Goal: Task Accomplishment & Management: Complete application form

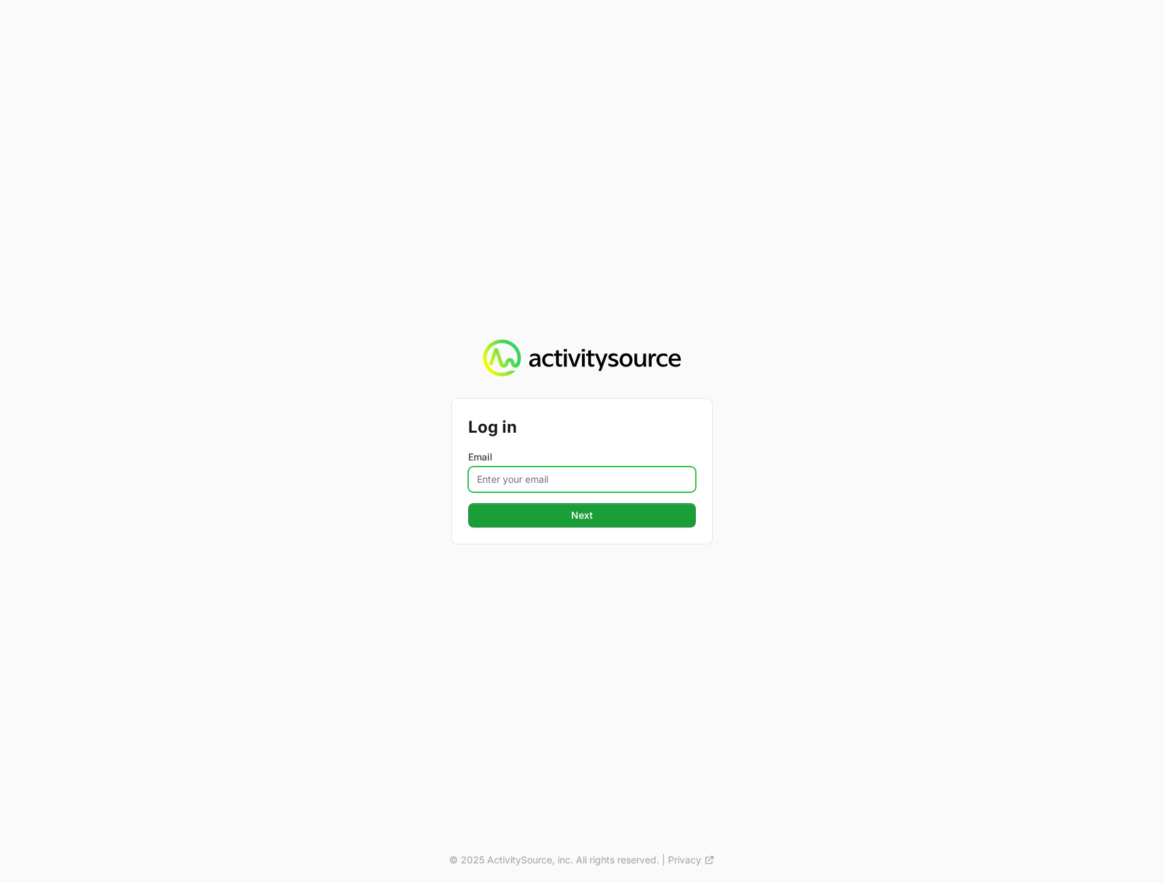
click at [555, 472] on input "Email" at bounding box center [582, 480] width 228 height 26
type input "[PERSON_NAME][EMAIL_ADDRESS][DOMAIN_NAME]"
click at [581, 519] on span "Next" at bounding box center [581, 515] width 211 height 16
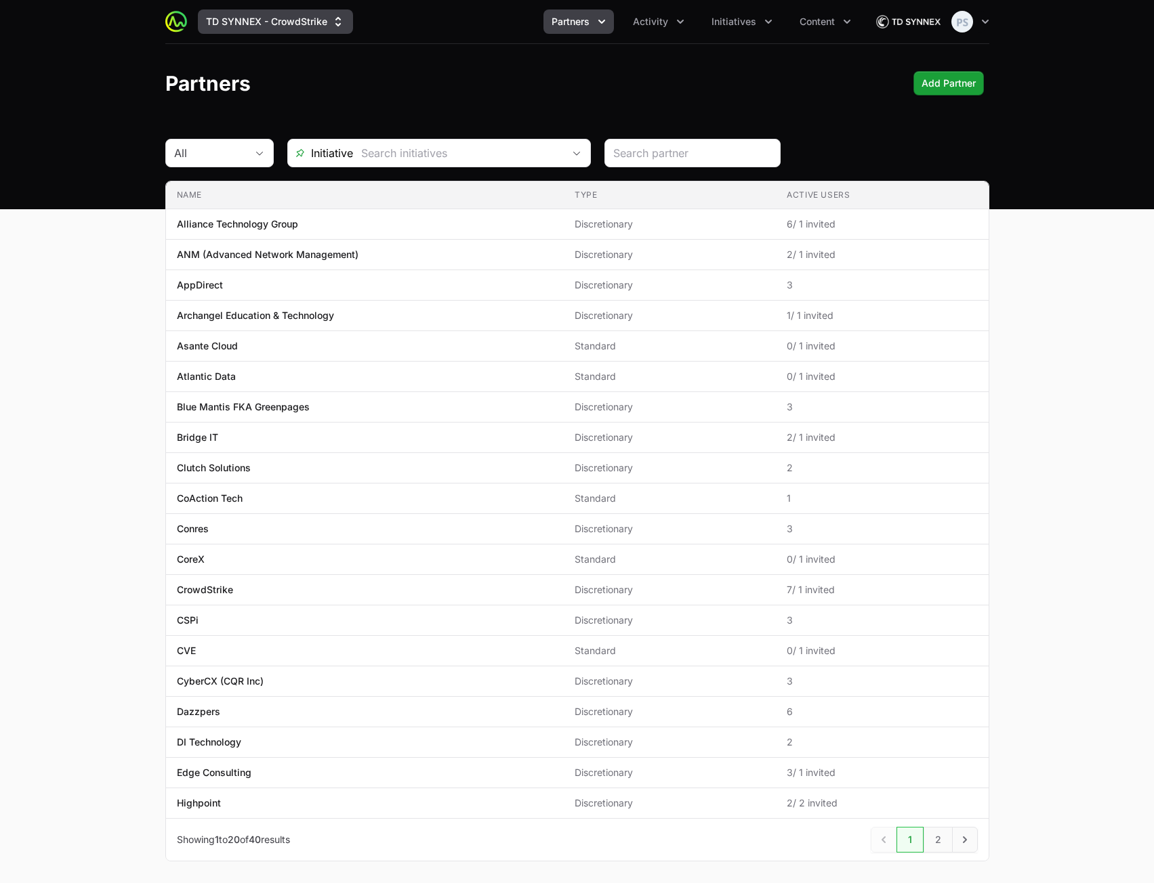
click at [314, 22] on button "TD SYNNEX - CrowdStrike" at bounding box center [275, 21] width 155 height 24
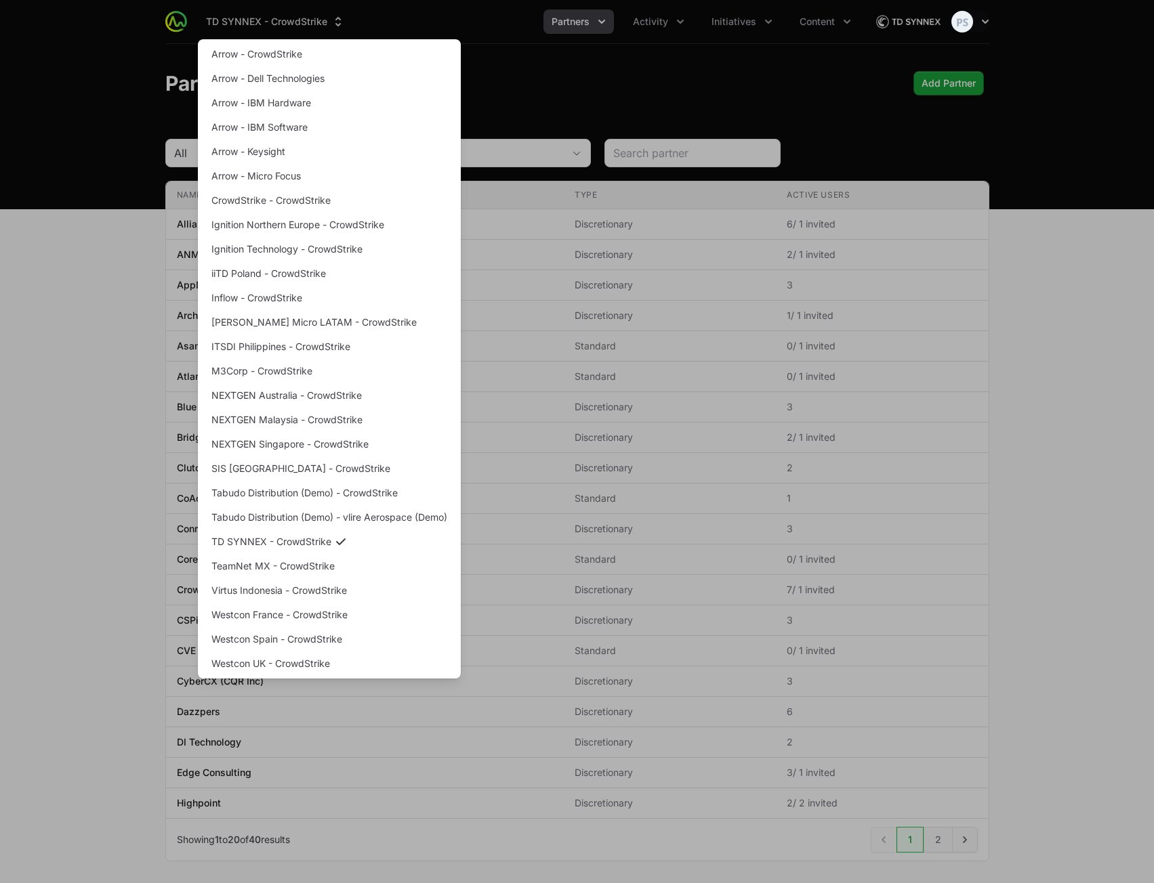
drag, startPoint x: 568, startPoint y: 61, endPoint x: 673, endPoint y: 42, distance: 107.4
click at [575, 61] on div "Supplier switch menu" at bounding box center [577, 441] width 1154 height 883
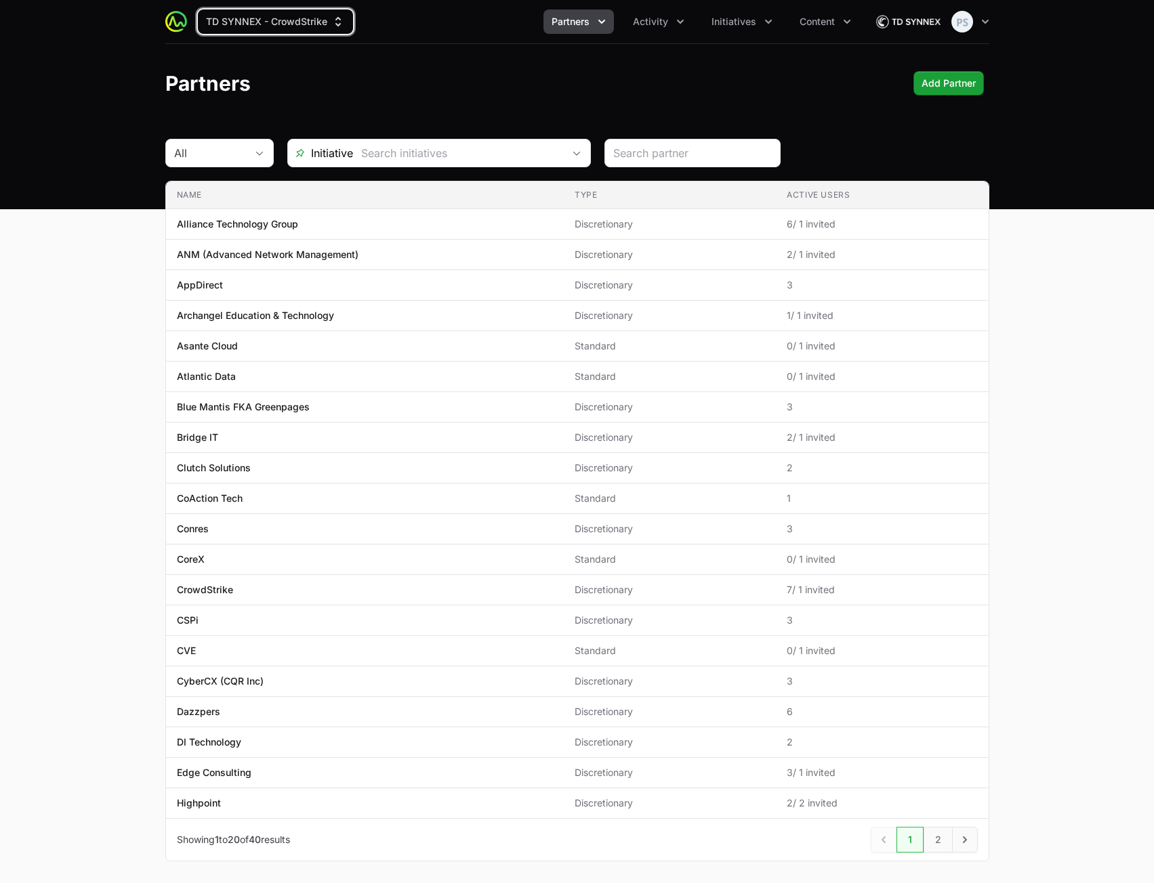
click at [596, 24] on icon "Partners menu" at bounding box center [602, 22] width 14 height 14
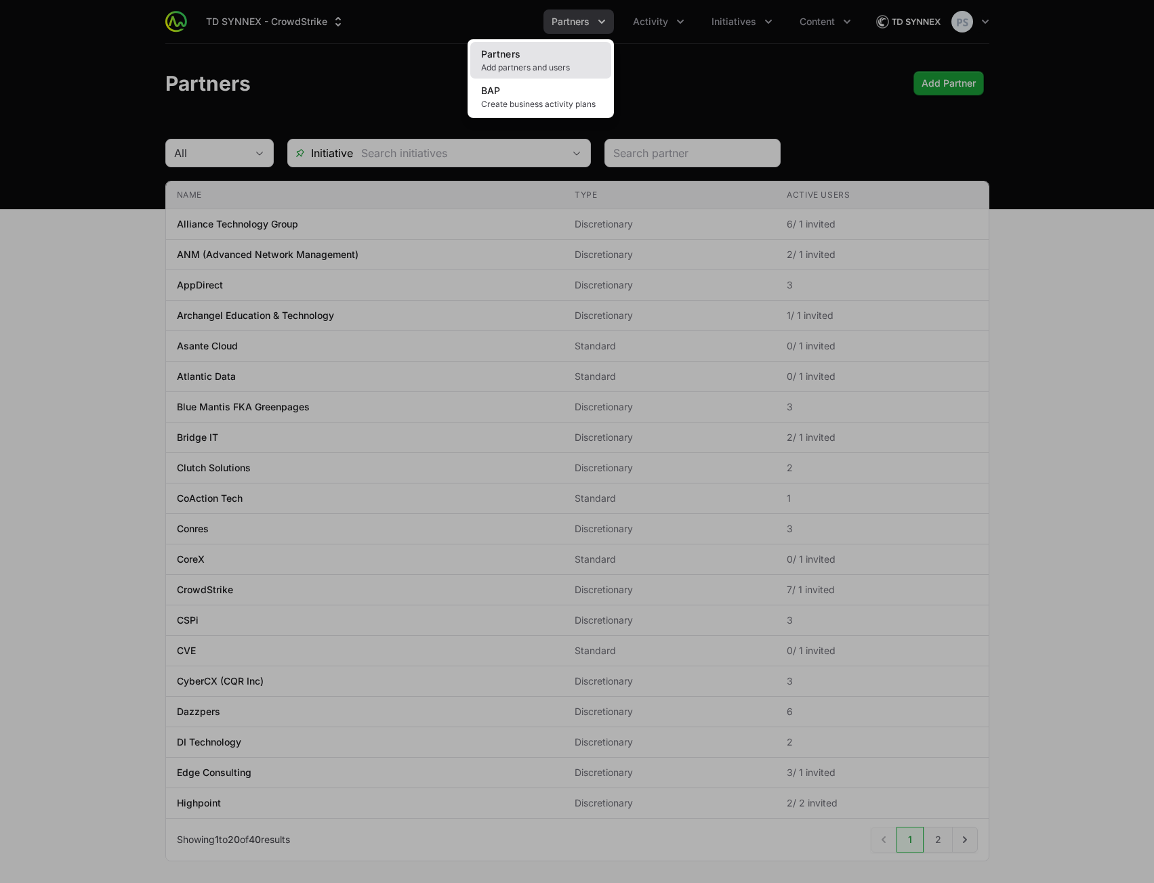
click at [553, 66] on span "Add partners and users" at bounding box center [540, 67] width 119 height 11
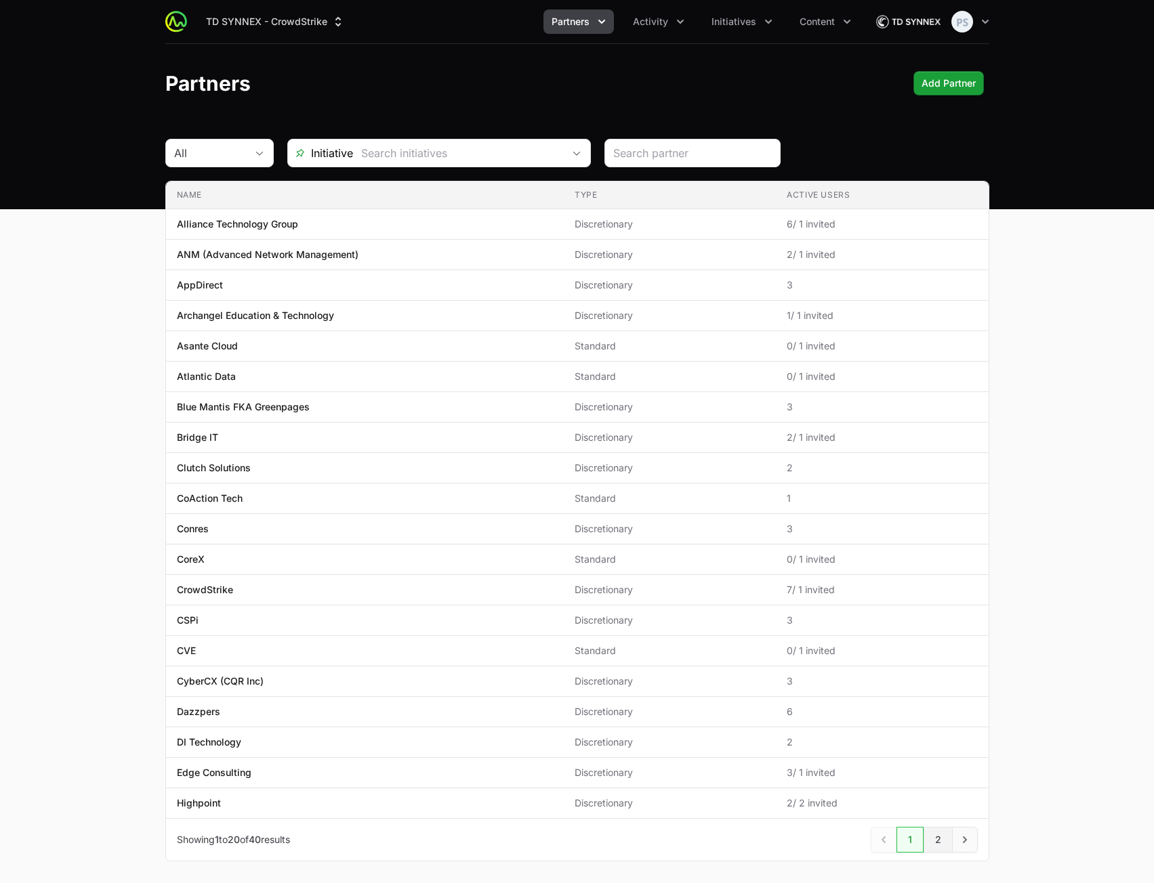
click at [936, 842] on link "2" at bounding box center [937, 840] width 29 height 26
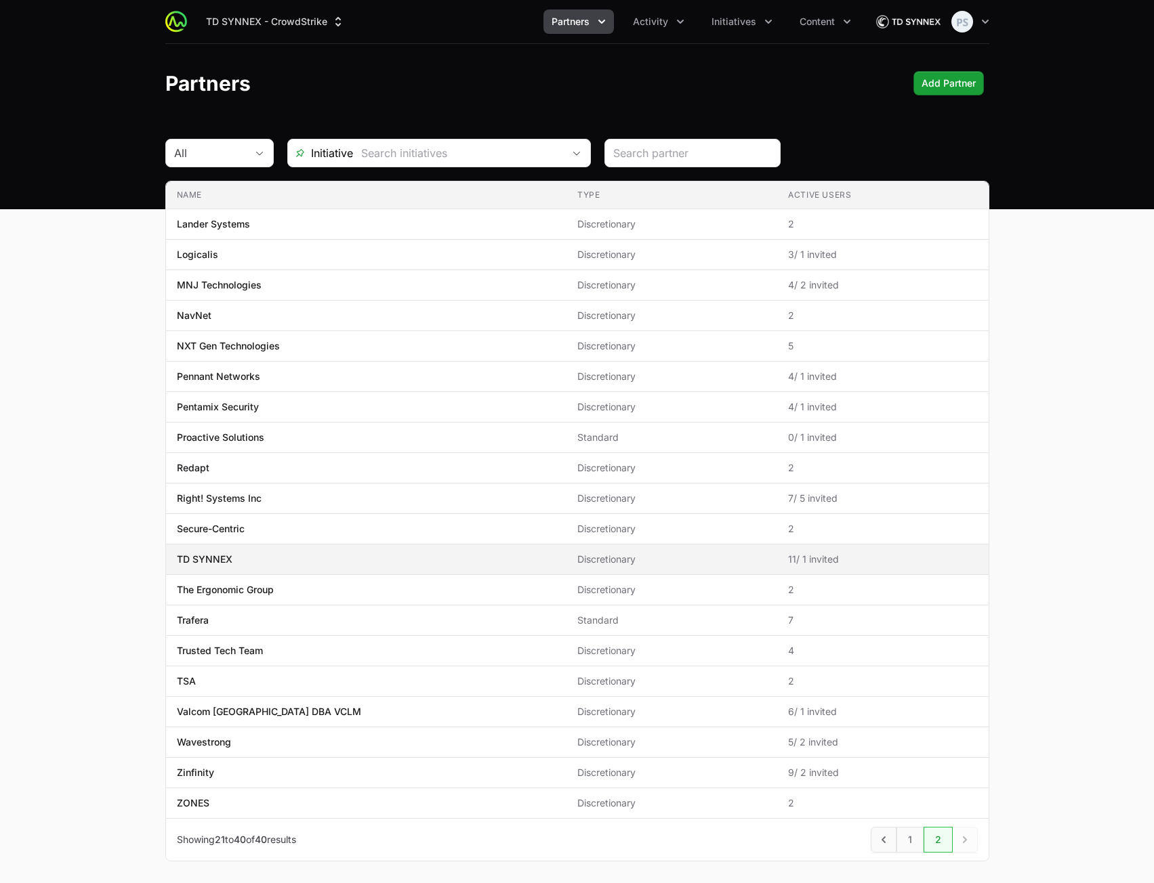
click at [263, 560] on span "TD SYNNEX" at bounding box center [366, 560] width 379 height 14
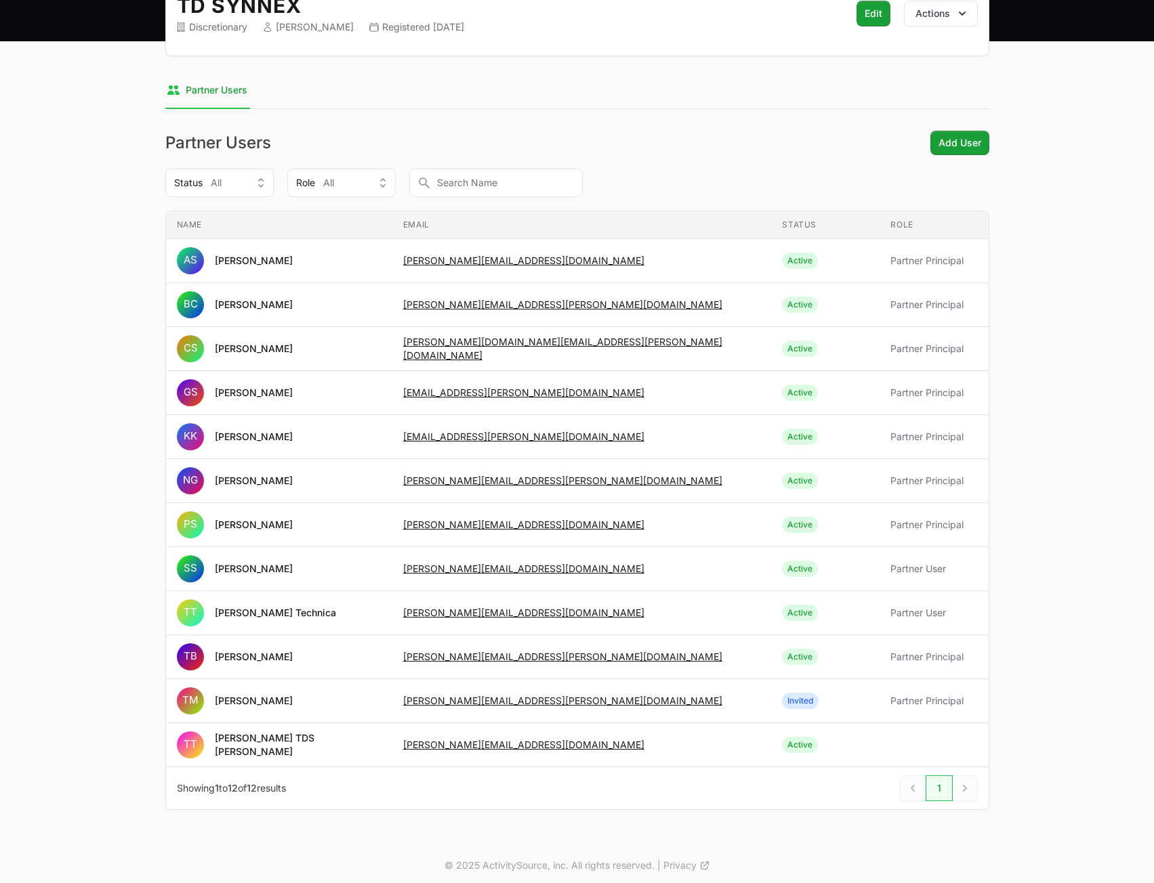
scroll to position [173, 0]
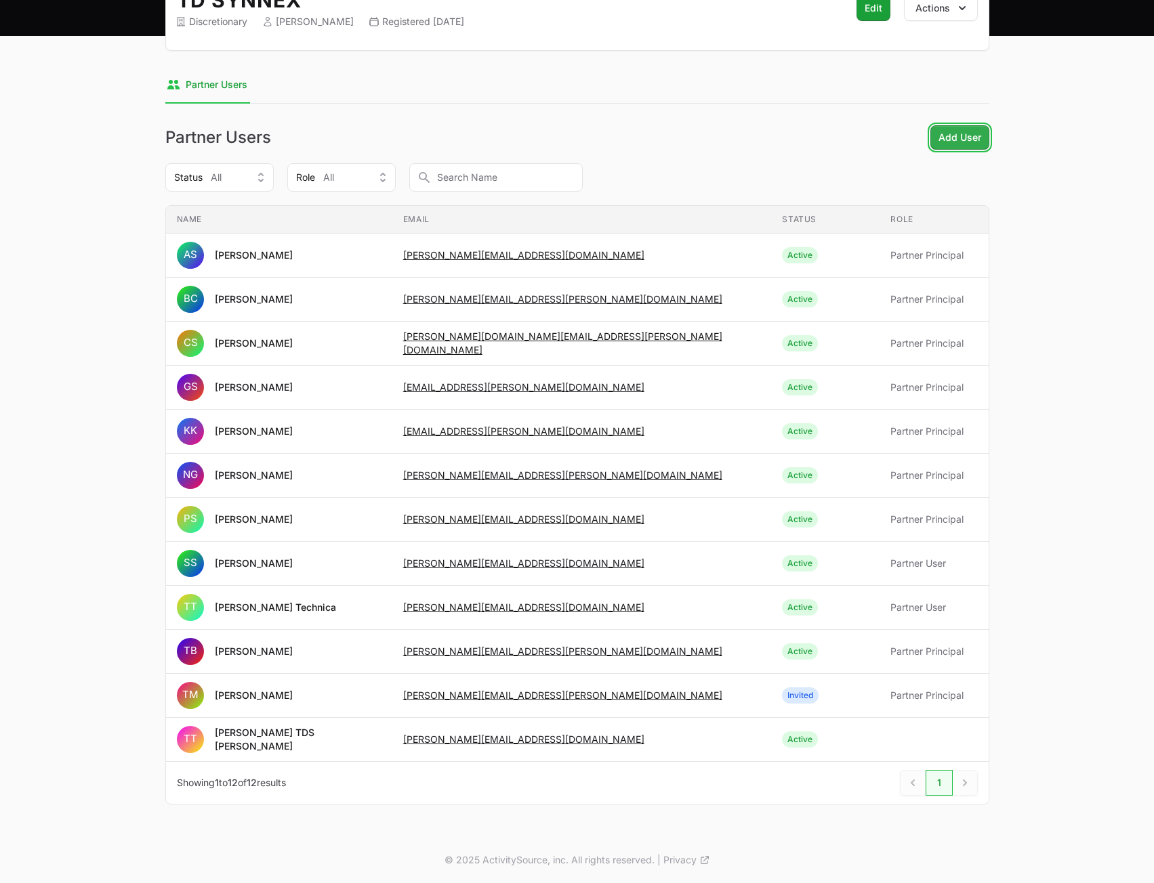
click at [962, 143] on span "Add User" at bounding box center [959, 137] width 43 height 16
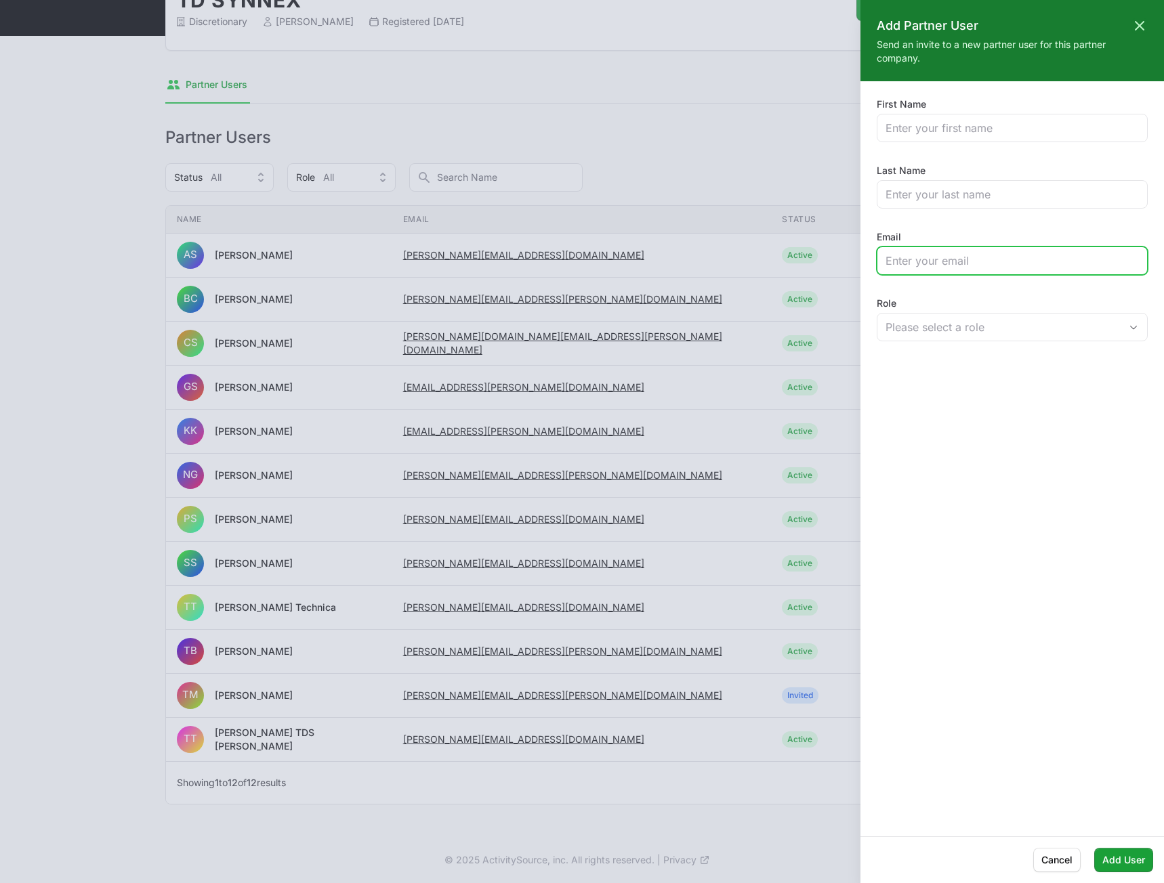
click at [971, 259] on input "Email" at bounding box center [1011, 261] width 253 height 16
paste input "[PERSON_NAME][EMAIL_ADDRESS][PERSON_NAME][DOMAIN_NAME]"
type input "[PERSON_NAME][EMAIL_ADDRESS][PERSON_NAME][DOMAIN_NAME]"
drag, startPoint x: 963, startPoint y: 456, endPoint x: 968, endPoint y: 442, distance: 14.4
click at [965, 448] on div "First Name Last Name Email [PERSON_NAME][EMAIL_ADDRESS][PERSON_NAME][DOMAIN_NAM…" at bounding box center [1011, 459] width 303 height 723
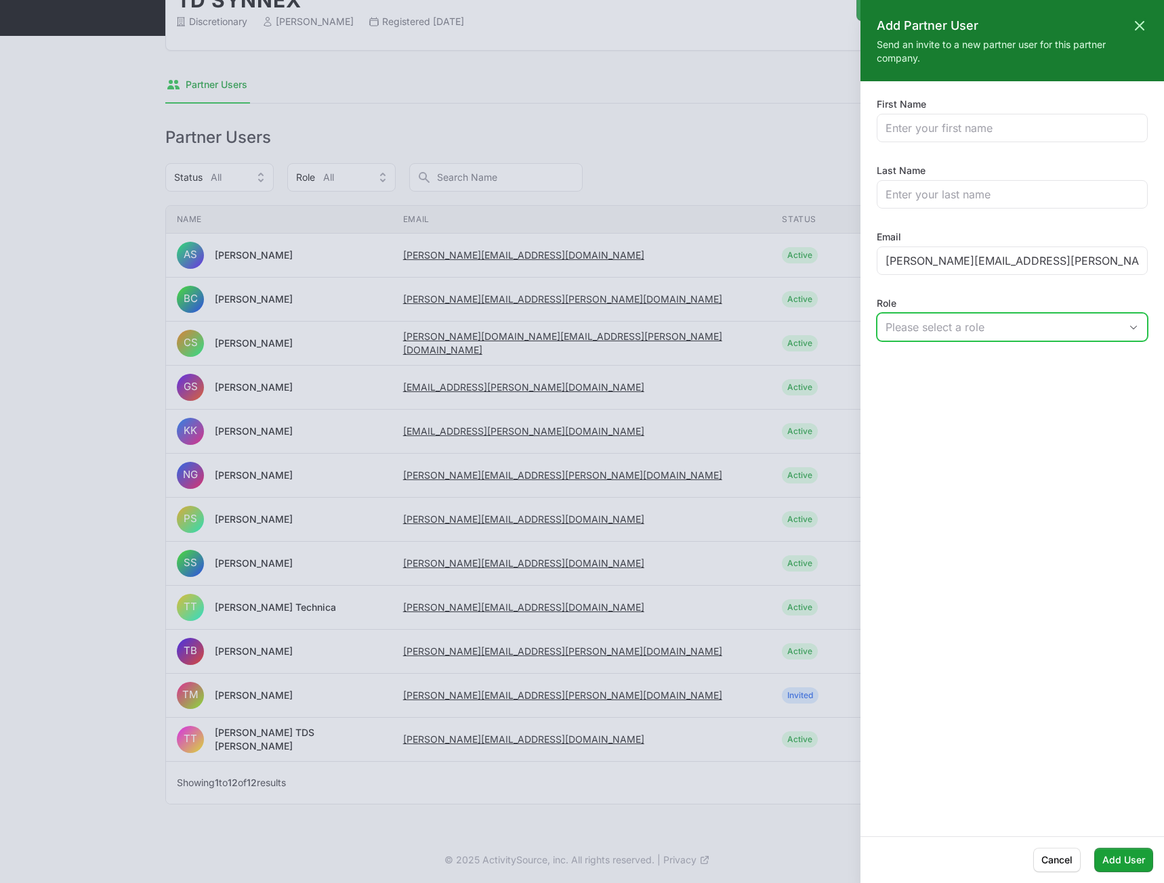
click at [963, 329] on div "Please select a role" at bounding box center [1002, 327] width 234 height 16
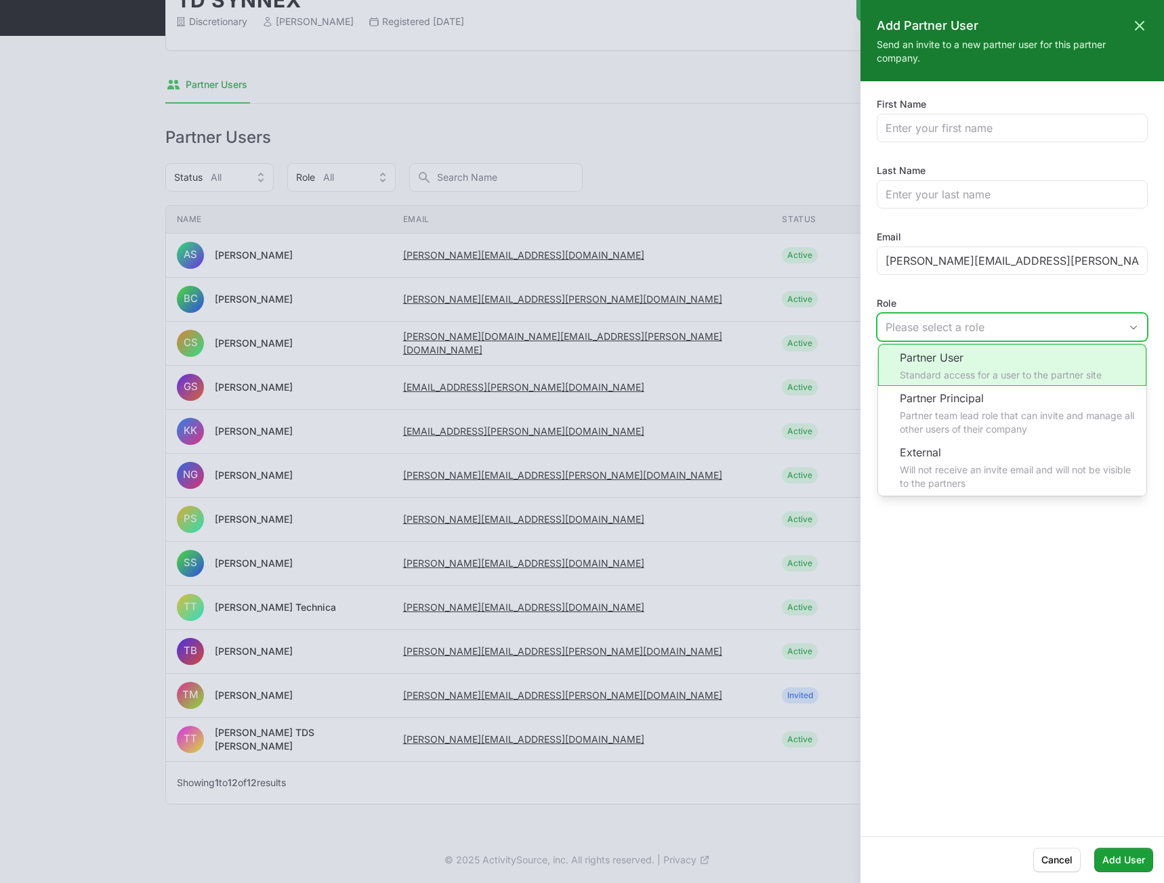
click at [965, 367] on li "Partner User Standard access for a user to the partner site" at bounding box center [1012, 365] width 268 height 42
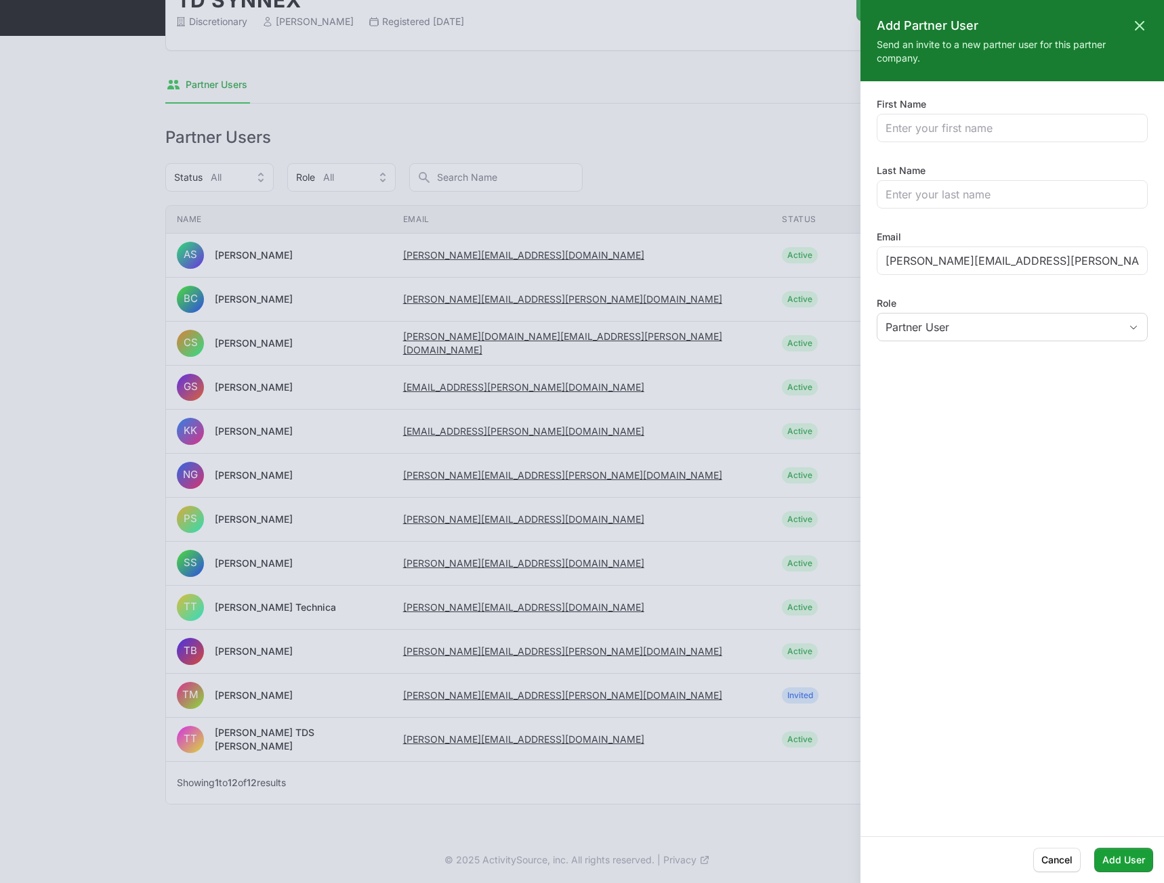
click at [959, 143] on div "First Name Last Name Email [PERSON_NAME][EMAIL_ADDRESS][PERSON_NAME][DOMAIN_NAM…" at bounding box center [1012, 222] width 271 height 248
click at [957, 132] on input "First Name" at bounding box center [1011, 128] width 253 height 16
type input "[PERSON_NAME]"
click at [971, 558] on div "First Name [PERSON_NAME] Last Name [PERSON_NAME] Email [PERSON_NAME][EMAIL_ADDR…" at bounding box center [1011, 459] width 303 height 723
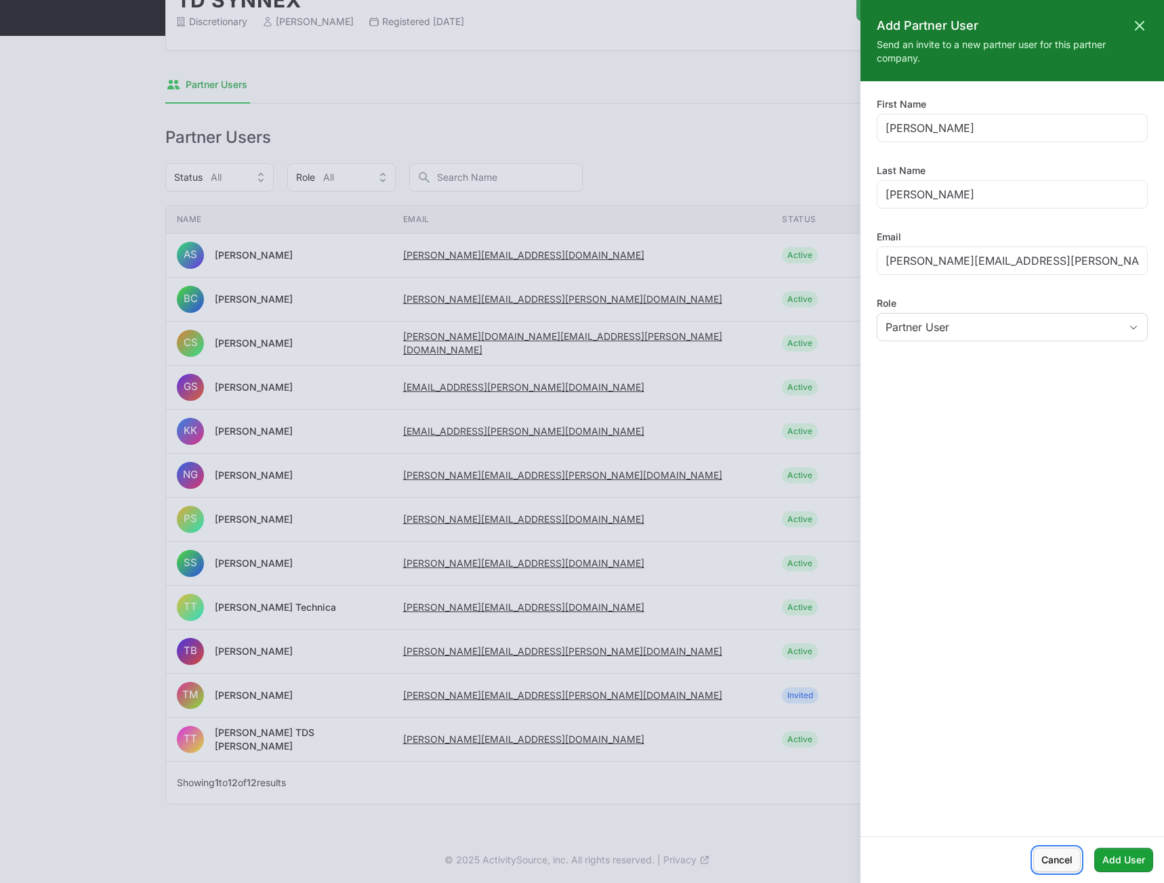
click at [1047, 849] on button "[PERSON_NAME]" at bounding box center [1056, 860] width 47 height 24
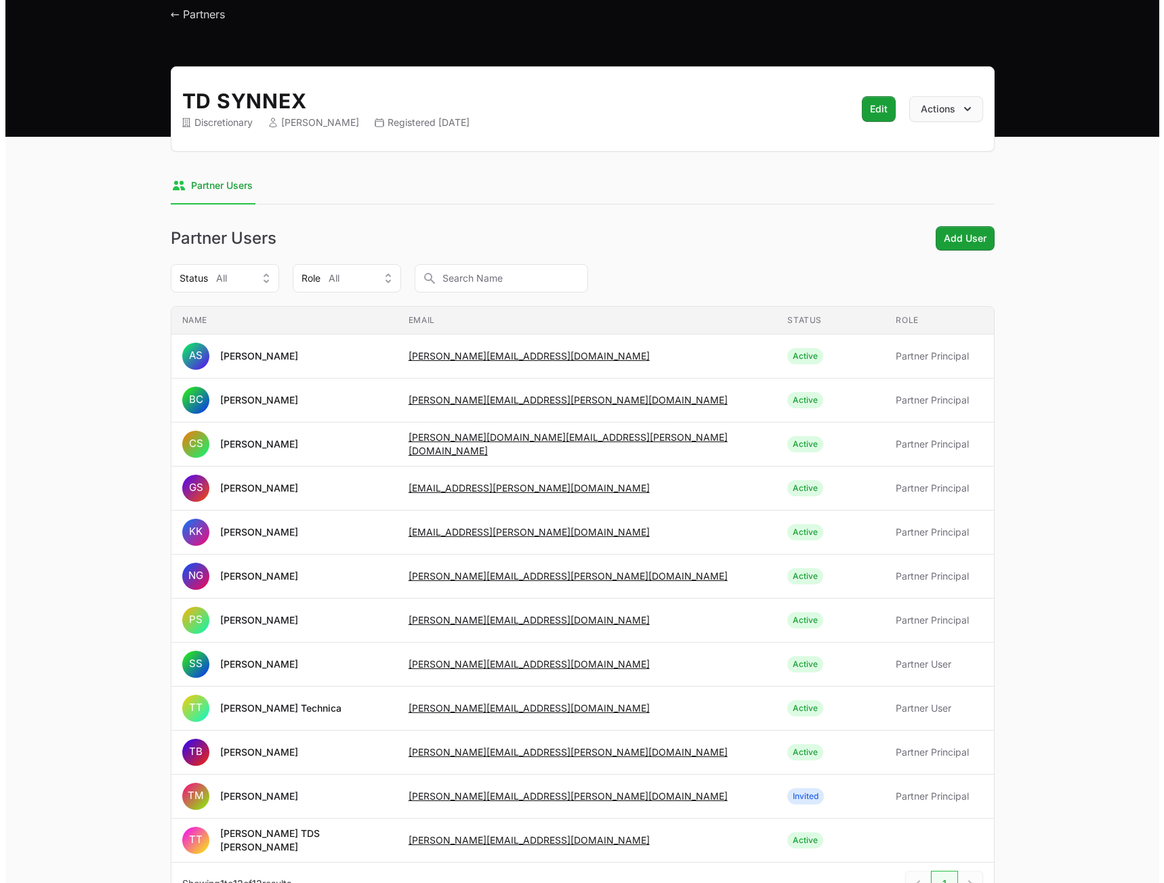
scroll to position [0, 0]
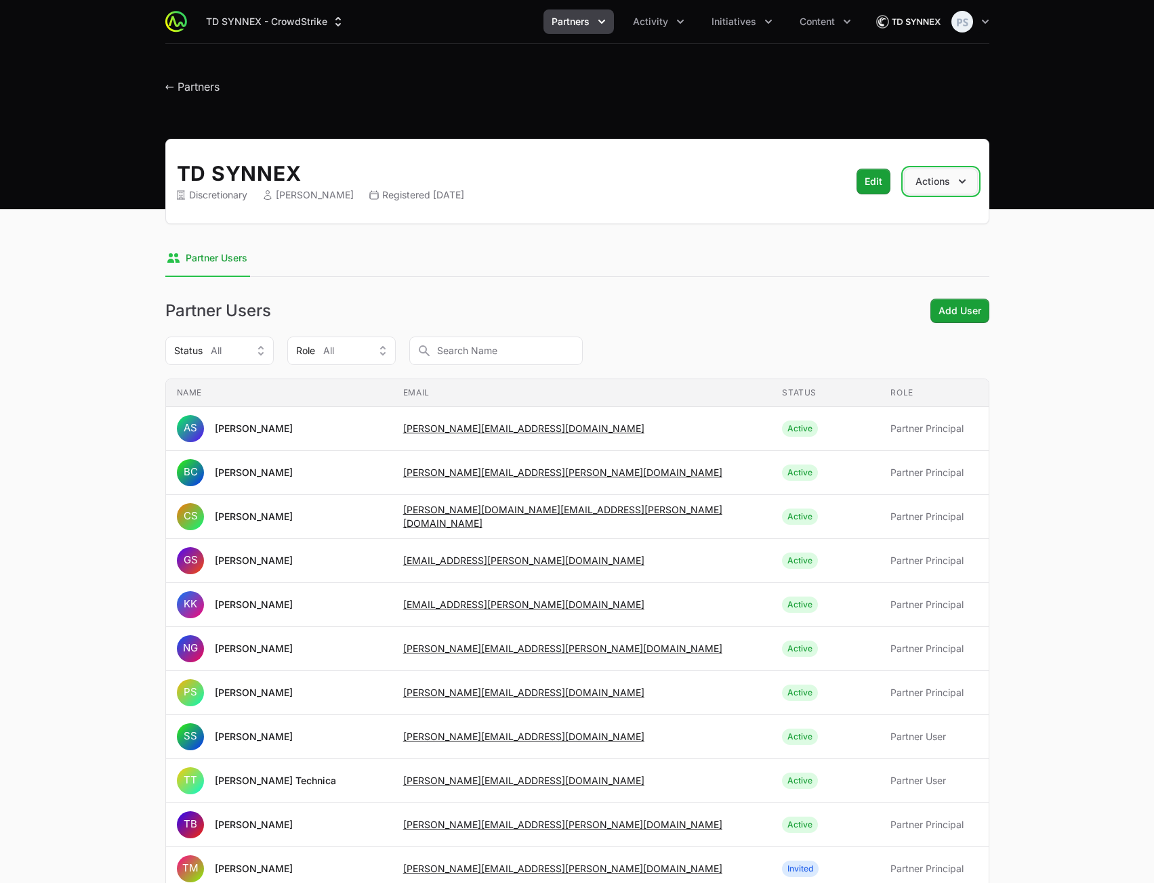
click at [939, 184] on button "Actions" at bounding box center [941, 182] width 74 height 26
click at [894, 128] on div "TD SYNNEX - CrowdStrike Partners Activity Initiatives Content Open user menu Op…" at bounding box center [577, 104] width 1154 height 209
click at [868, 172] on button "Edit Edit" at bounding box center [873, 182] width 34 height 26
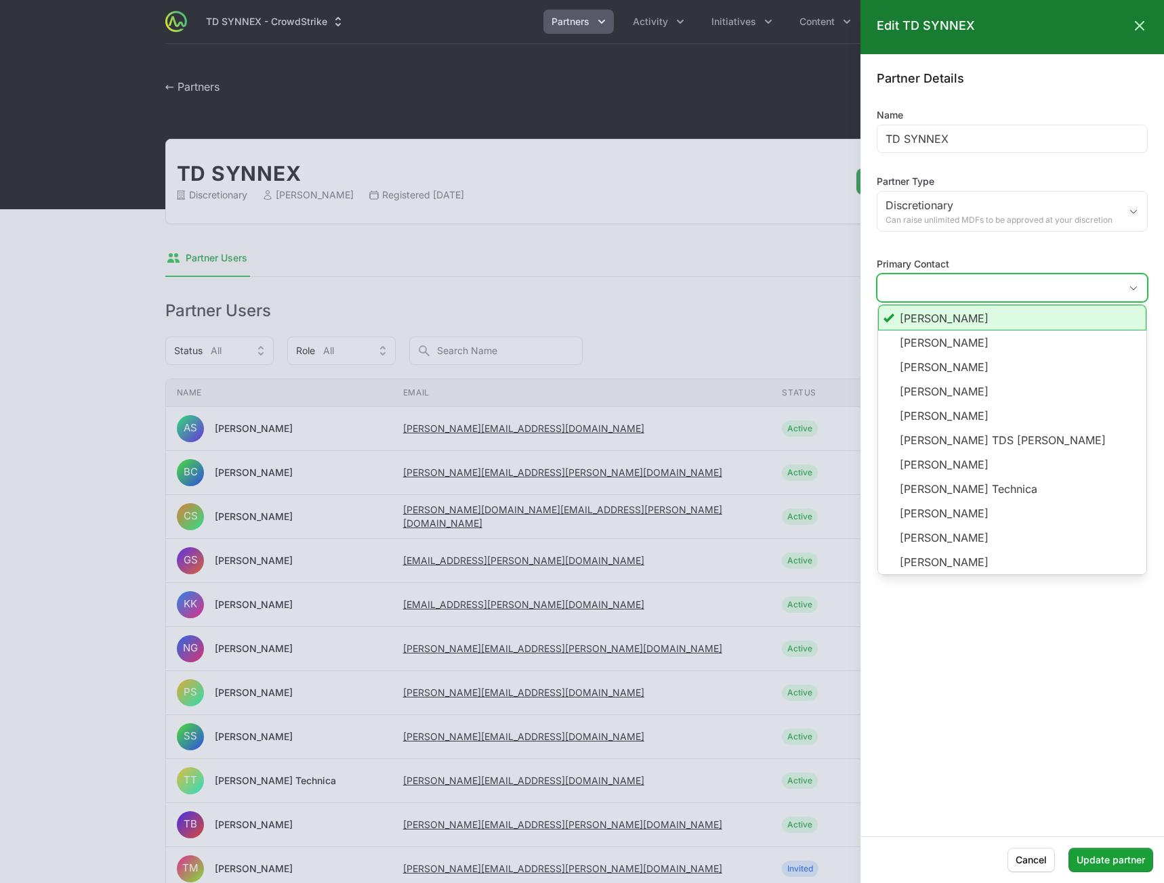
click at [997, 299] on input "Primary Contact" at bounding box center [998, 287] width 243 height 27
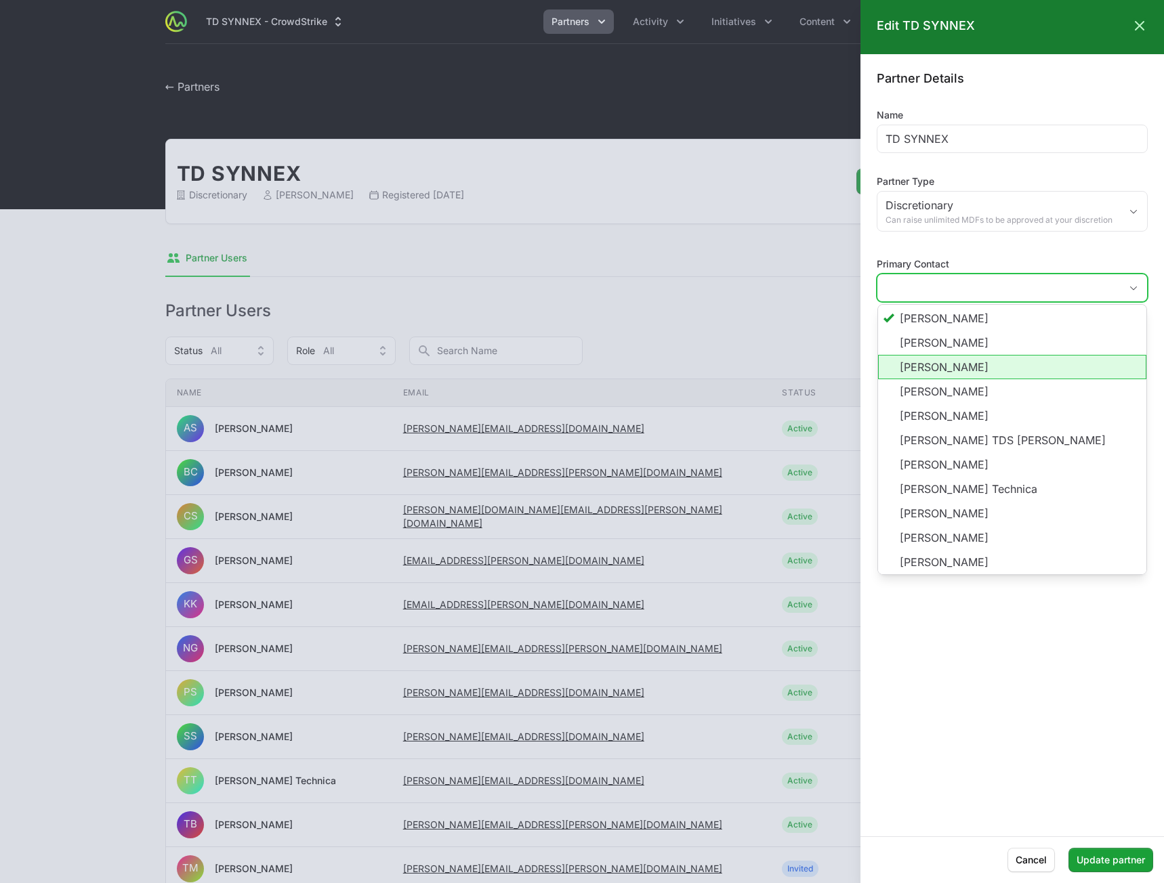
click at [988, 363] on li "[PERSON_NAME]" at bounding box center [1012, 367] width 268 height 24
type input "[PERSON_NAME]"
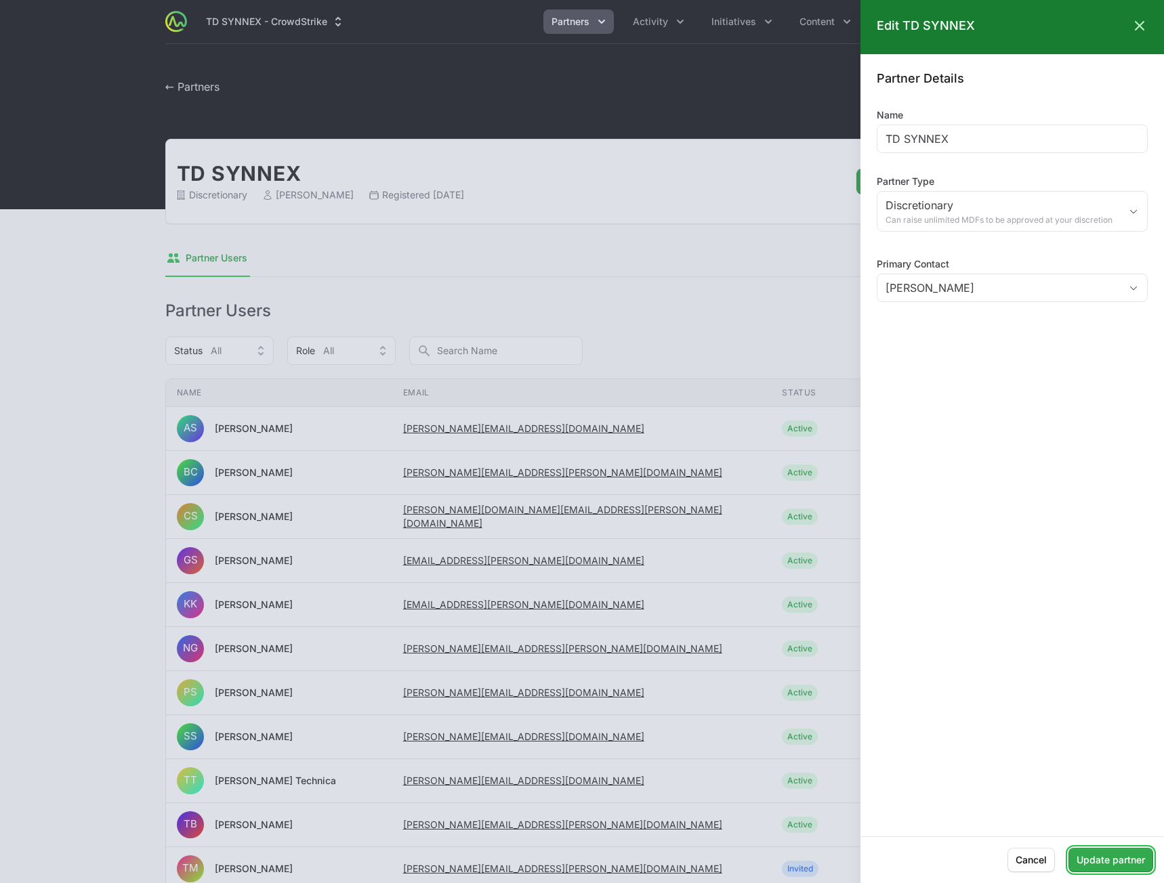
click at [1120, 860] on span "Update partner" at bounding box center [1110, 860] width 68 height 16
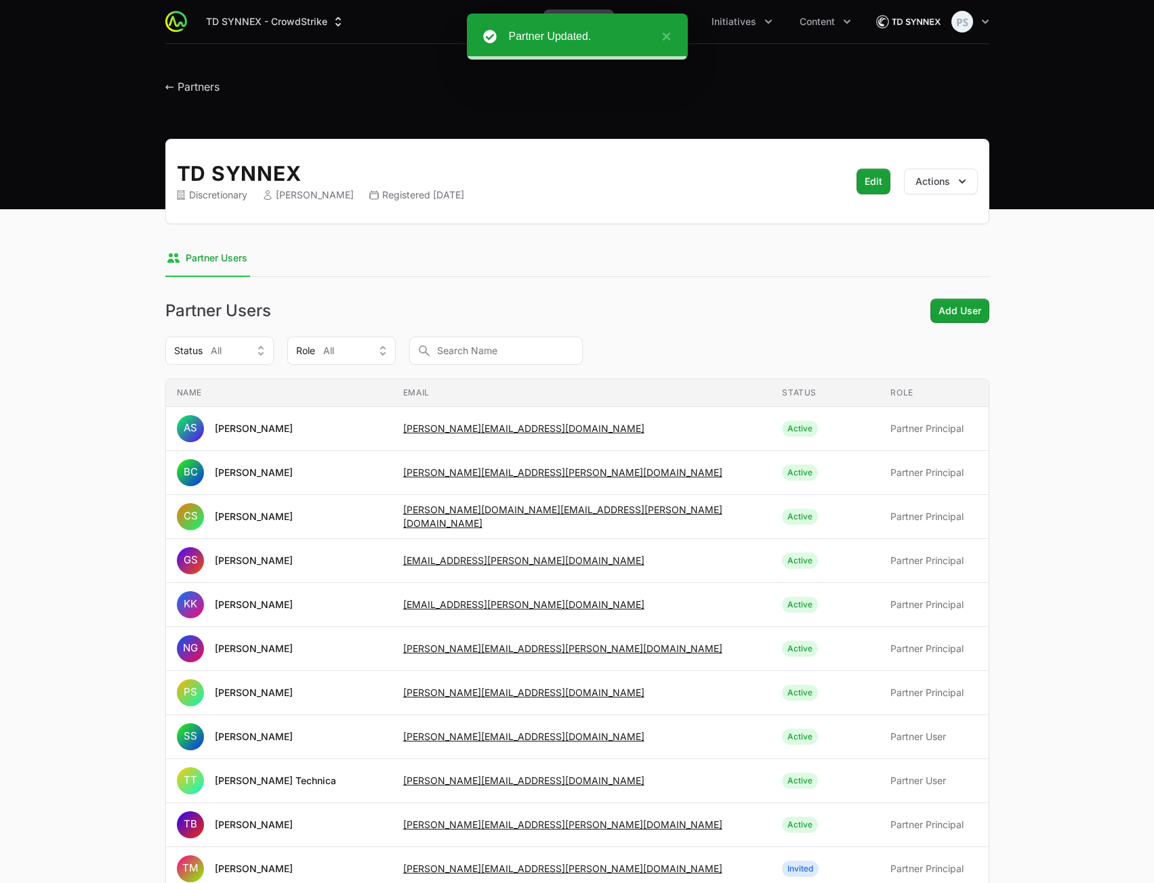
click at [1139, 304] on main "TD SYNNEX Discretionary [PERSON_NAME] Registered [DATE] Edit Edit Actions Selec…" at bounding box center [577, 575] width 1154 height 872
click at [974, 316] on span "Add User" at bounding box center [959, 311] width 43 height 16
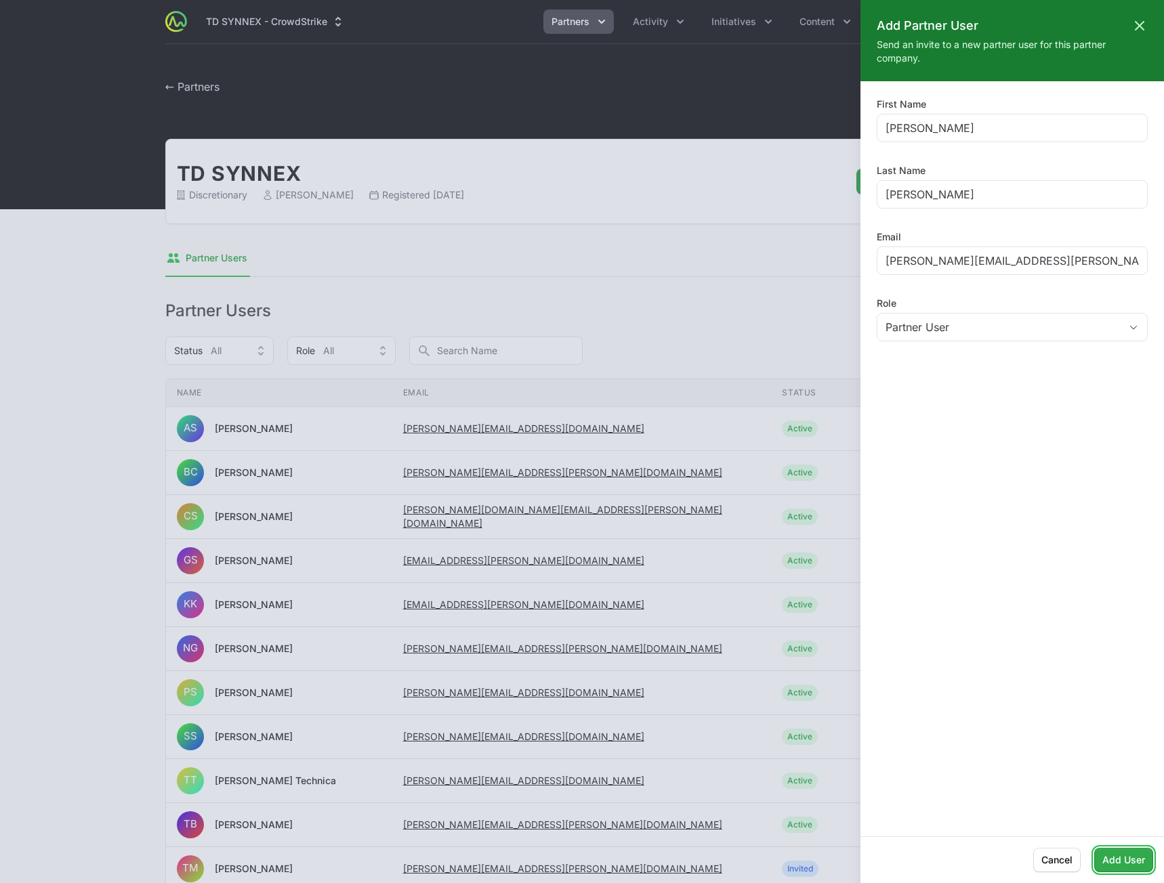
click at [1125, 865] on span "Add User" at bounding box center [1123, 860] width 43 height 16
